Goal: Navigation & Orientation: Understand site structure

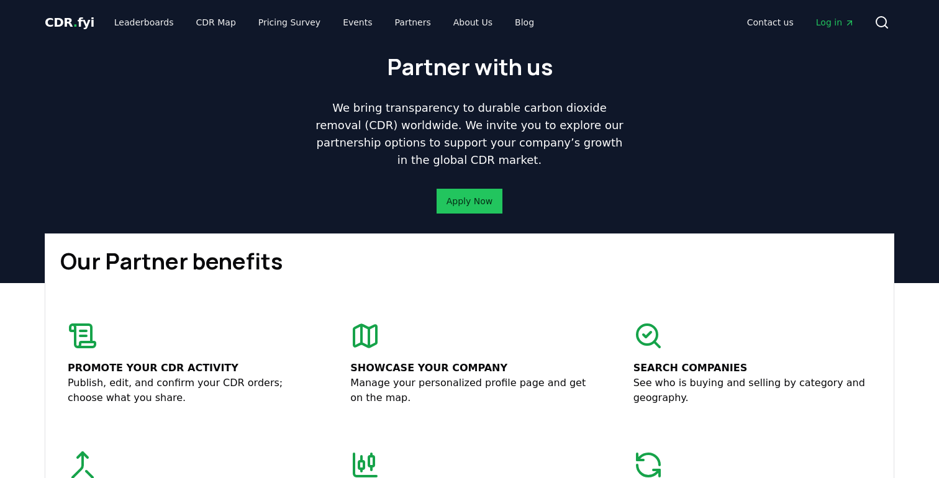
click at [80, 25] on span "CDR . fyi" at bounding box center [70, 22] width 50 height 15
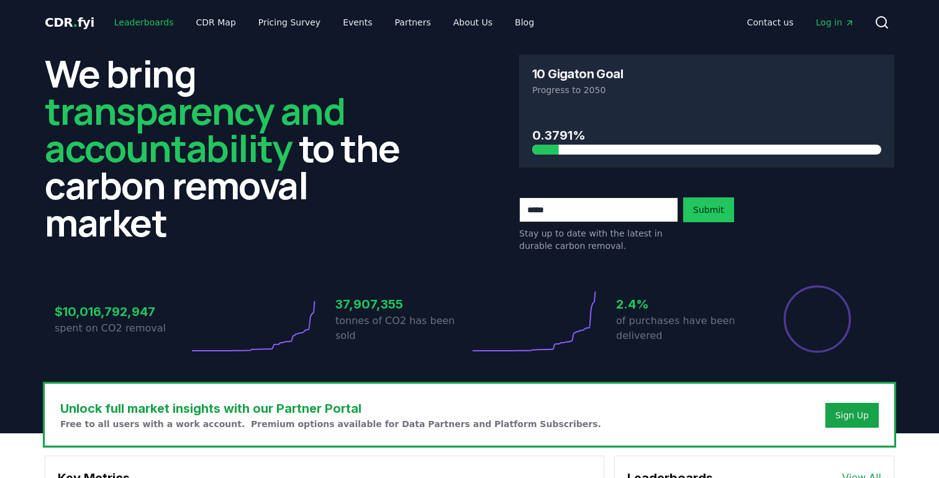
click at [126, 17] on link "Leaderboards" at bounding box center [144, 22] width 80 height 22
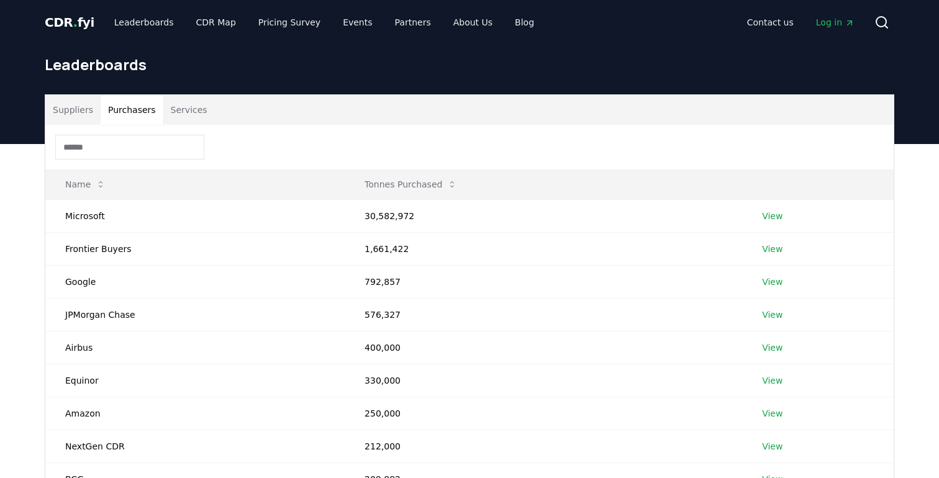
click at [141, 106] on button "Purchasers" at bounding box center [132, 110] width 63 height 30
click at [190, 107] on button "Services" at bounding box center [189, 110] width 52 height 30
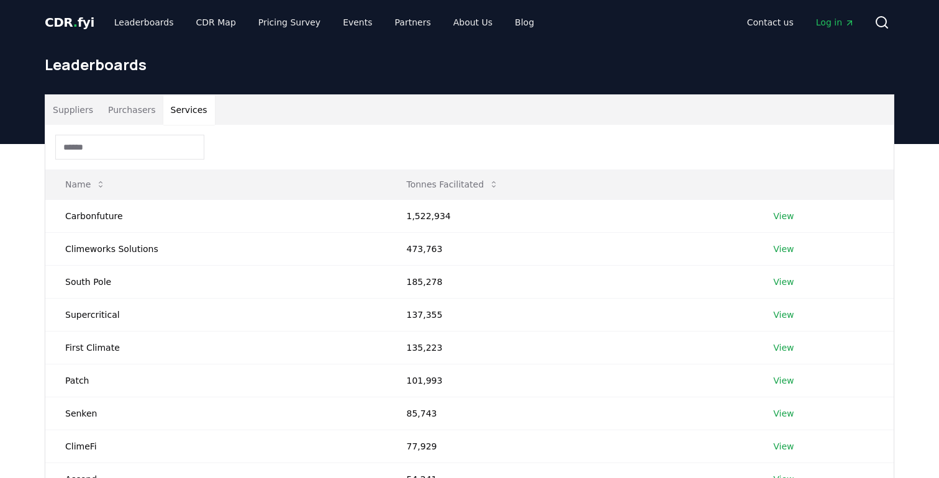
click at [89, 117] on button "Suppliers" at bounding box center [72, 110] width 55 height 30
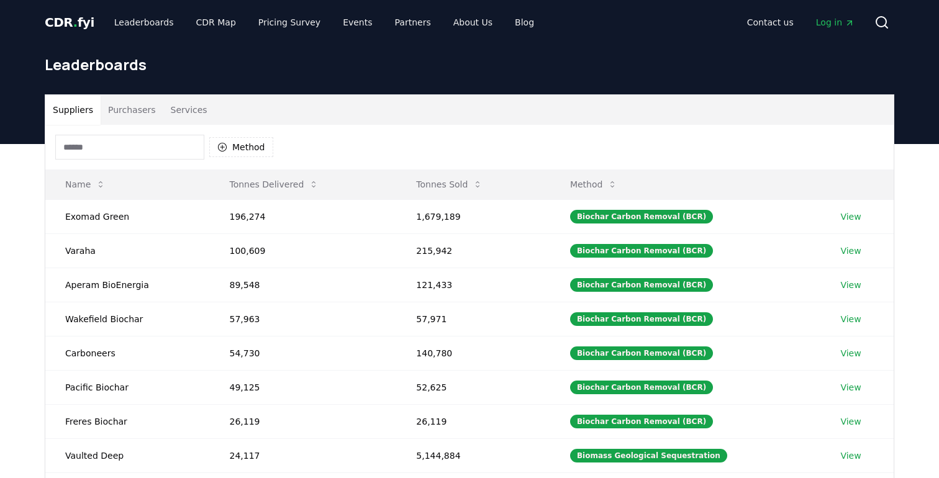
click at [191, 39] on div "CDR . fyi Leaderboards CDR Map Pricing Survey Events Partners About Us Blog Con…" at bounding box center [470, 22] width 850 height 45
click at [191, 29] on link "CDR Map" at bounding box center [216, 22] width 60 height 22
